Goal: Task Accomplishment & Management: Use online tool/utility

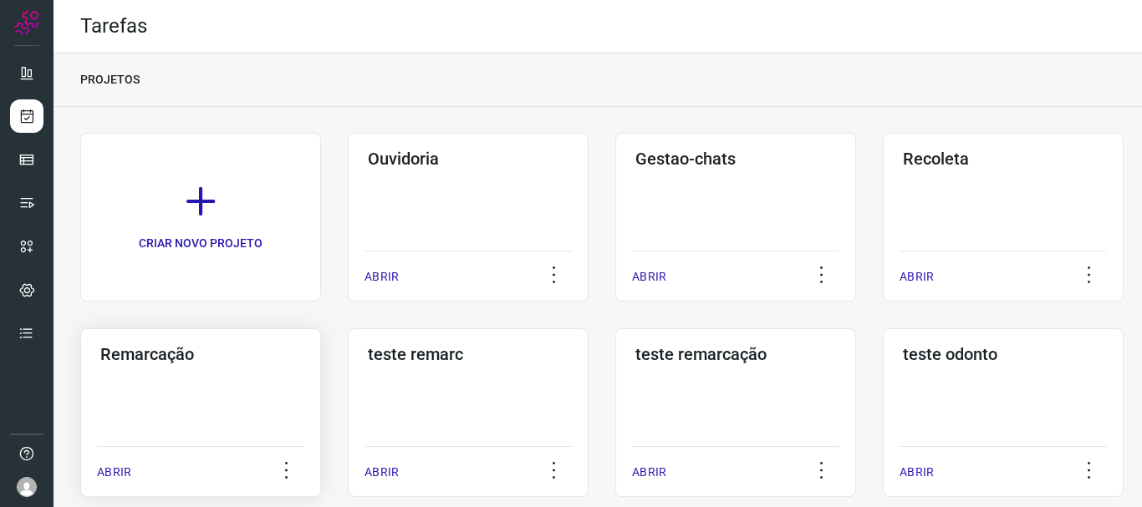
click at [348, 374] on div "Remarcação ABRIR" at bounding box center [468, 413] width 241 height 169
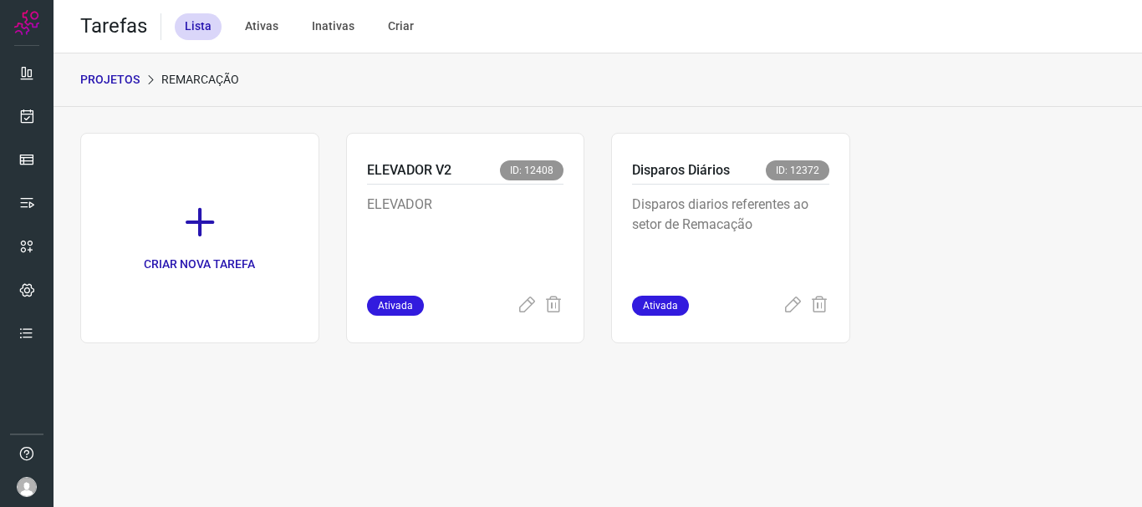
click at [826, 220] on p "Disparos diarios referentes ao setor de Remacação" at bounding box center [730, 237] width 197 height 84
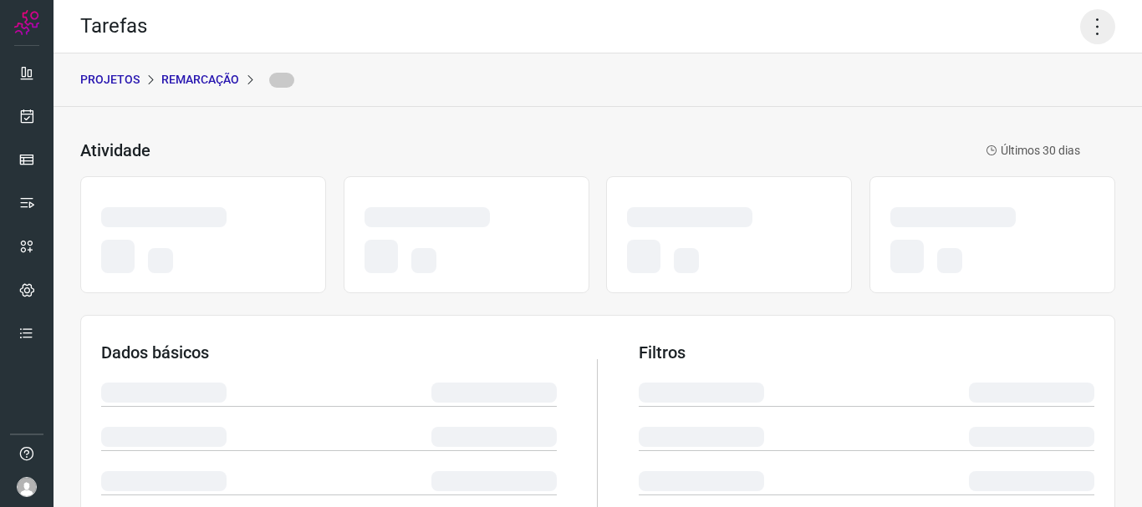
click at [1091, 19] on icon at bounding box center [1097, 26] width 35 height 35
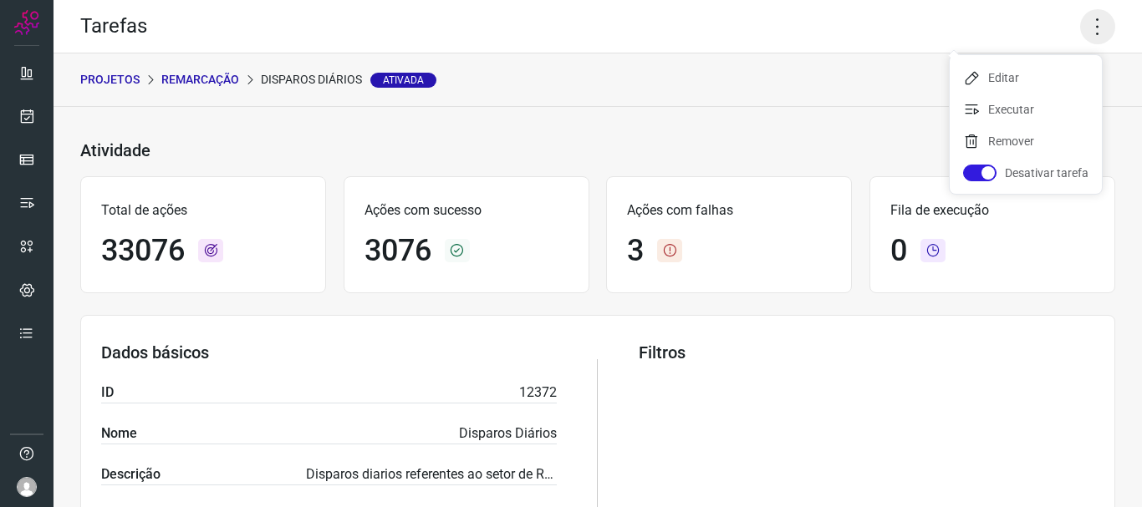
click at [1084, 31] on icon at bounding box center [1097, 26] width 35 height 35
click at [1089, 19] on icon at bounding box center [1097, 26] width 35 height 35
click at [1054, 101] on li "Executar" at bounding box center [1026, 109] width 152 height 27
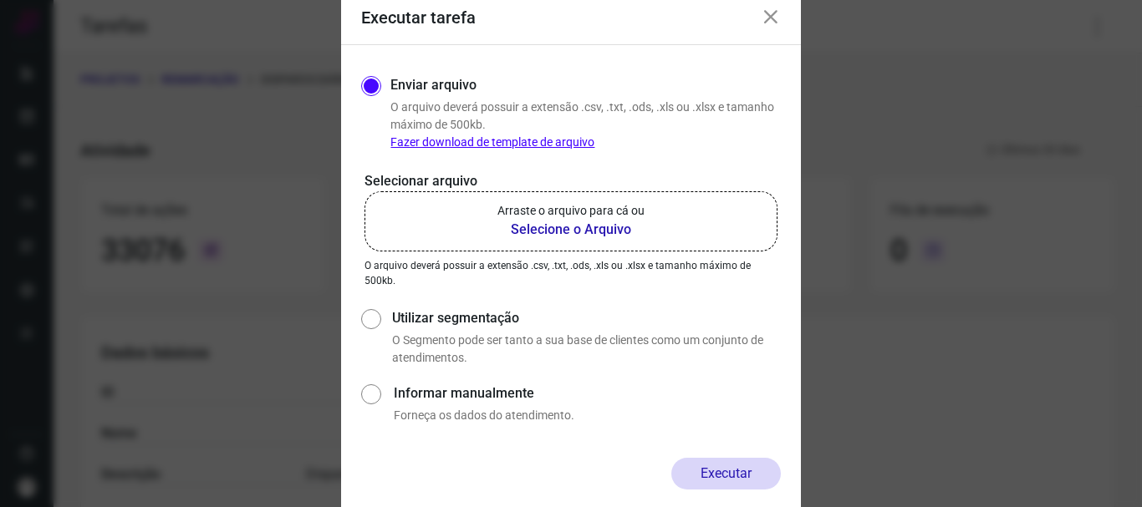
click at [566, 217] on p "Arraste o arquivo para cá ou" at bounding box center [570, 211] width 147 height 18
click at [0, 0] on input "Arraste o arquivo para cá ou Selecione o Arquivo" at bounding box center [0, 0] width 0 height 0
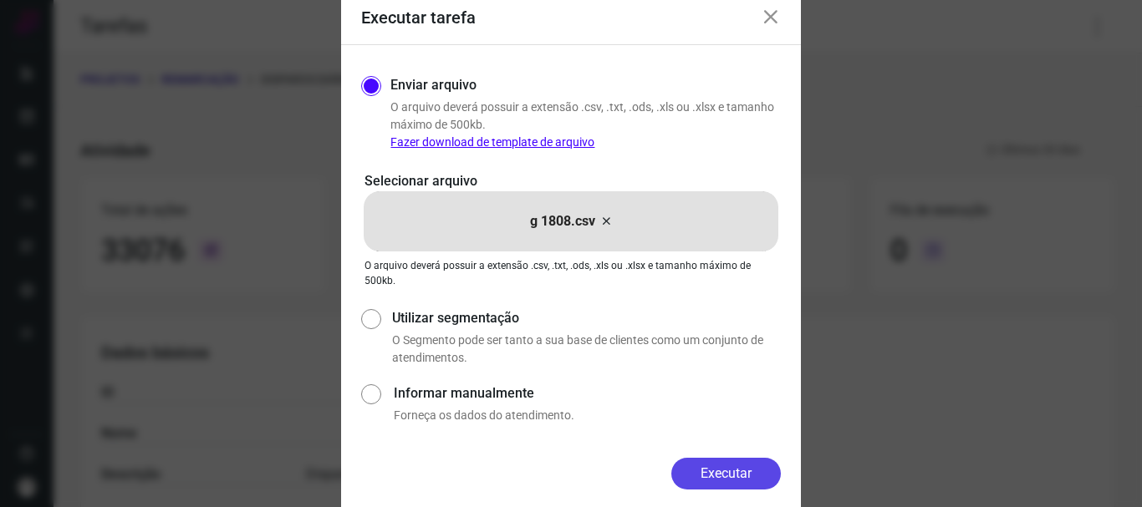
click at [724, 478] on button "Executar" at bounding box center [726, 474] width 110 height 32
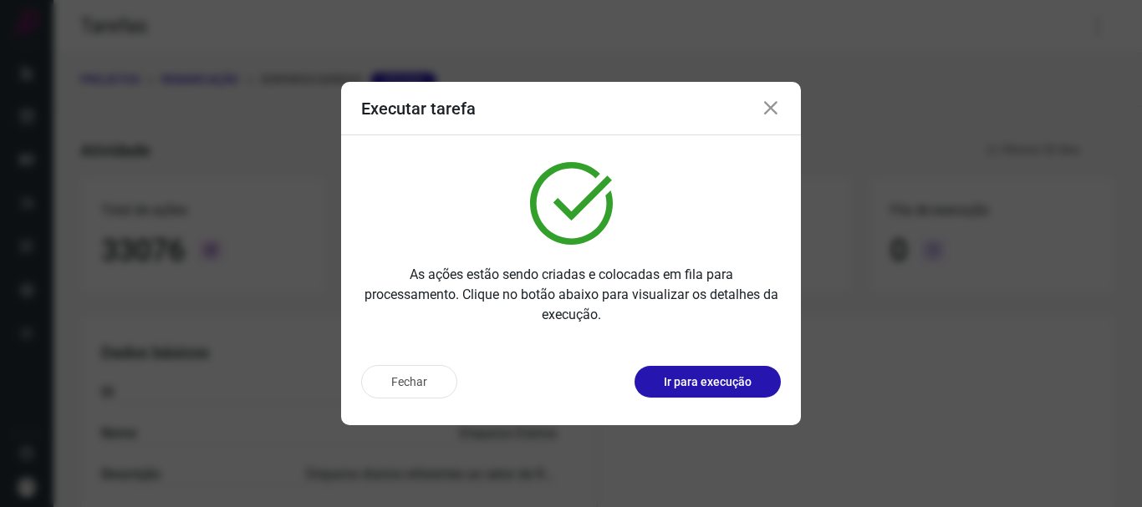
click at [726, 388] on p "Ir para execução" at bounding box center [708, 383] width 88 height 18
